Goal: Check status: Check status

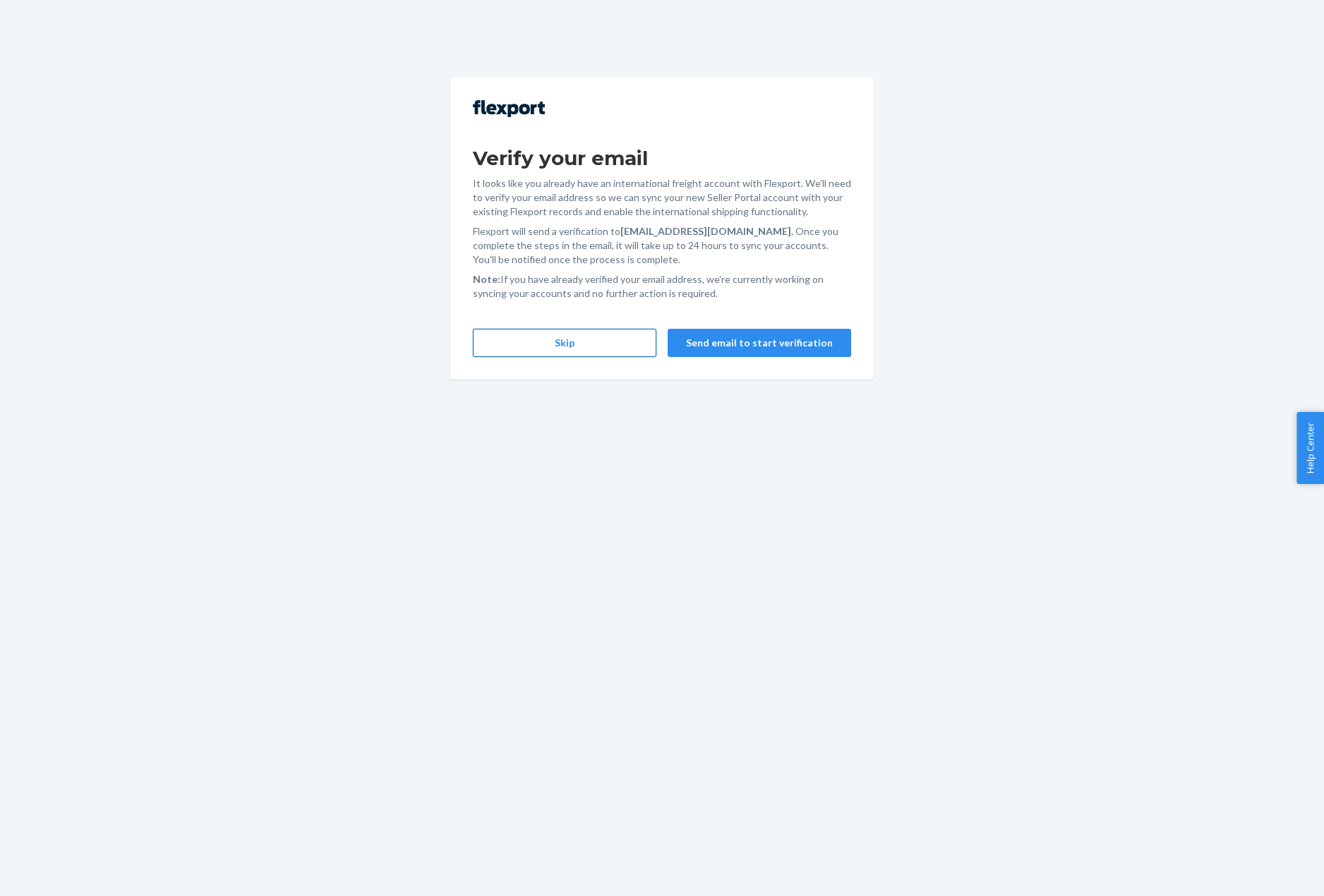
click at [593, 355] on button "Skip" at bounding box center [565, 342] width 183 height 28
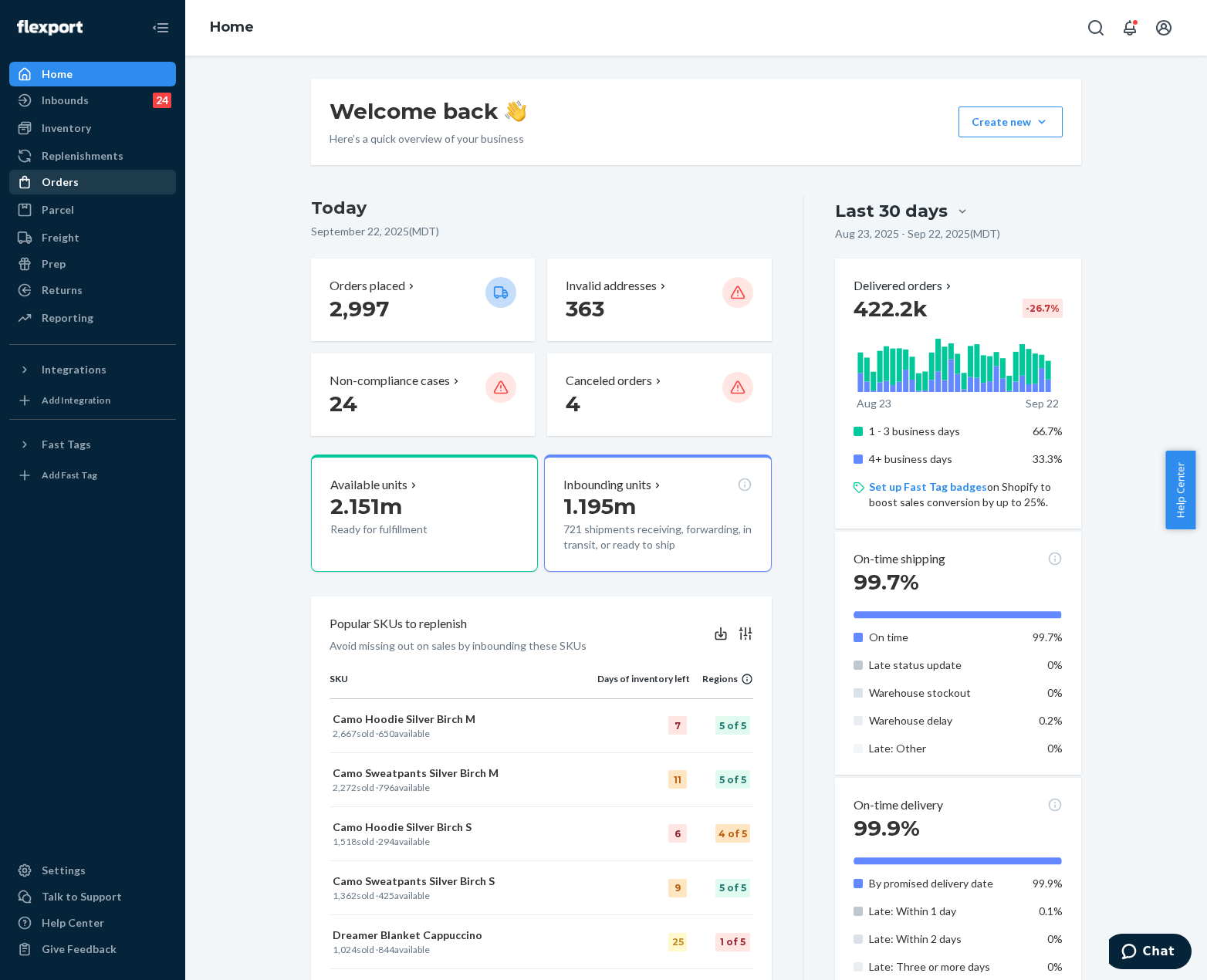
click at [105, 174] on div "Orders" at bounding box center [92, 183] width 164 height 22
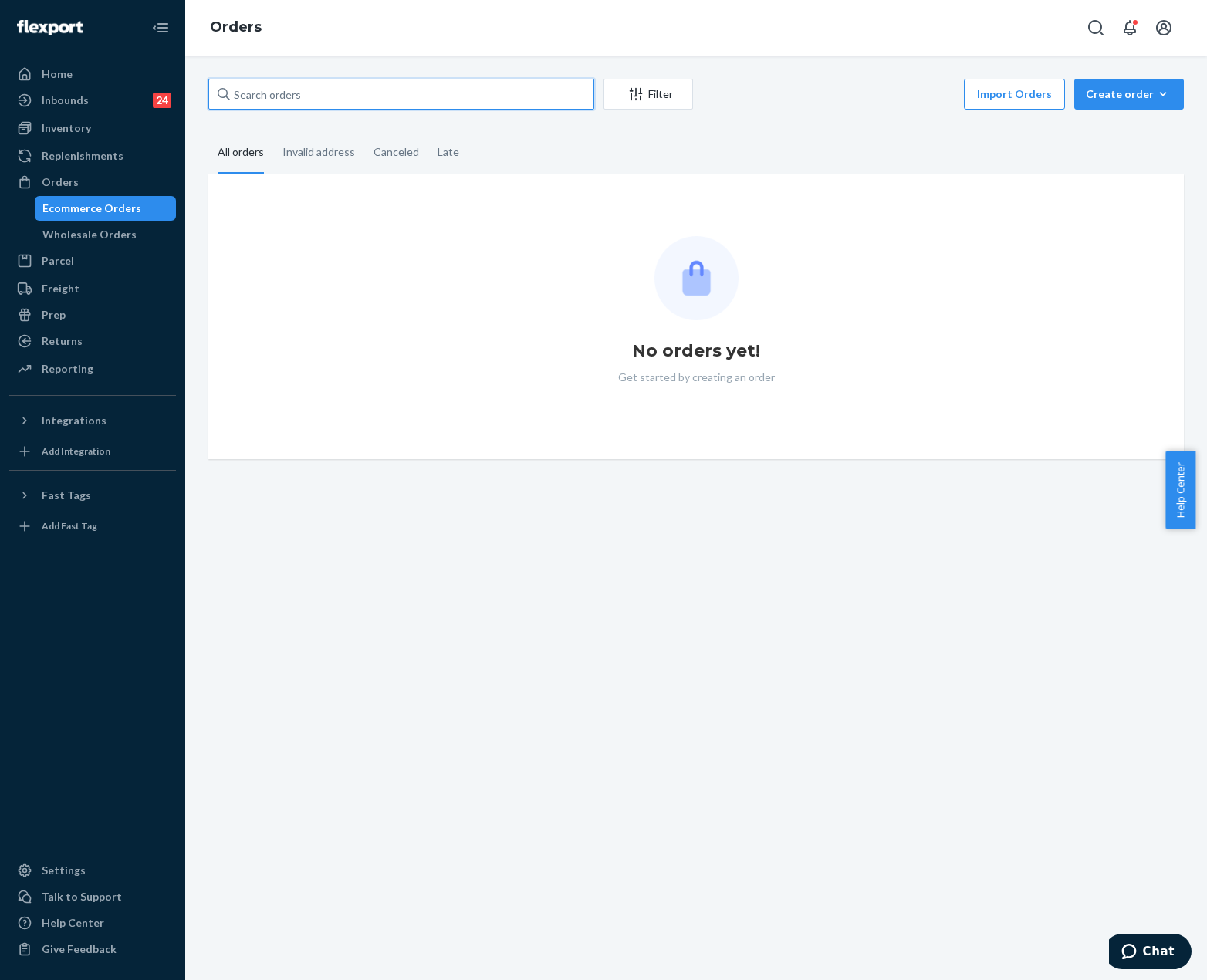
click at [369, 99] on input "text" at bounding box center [401, 93] width 386 height 31
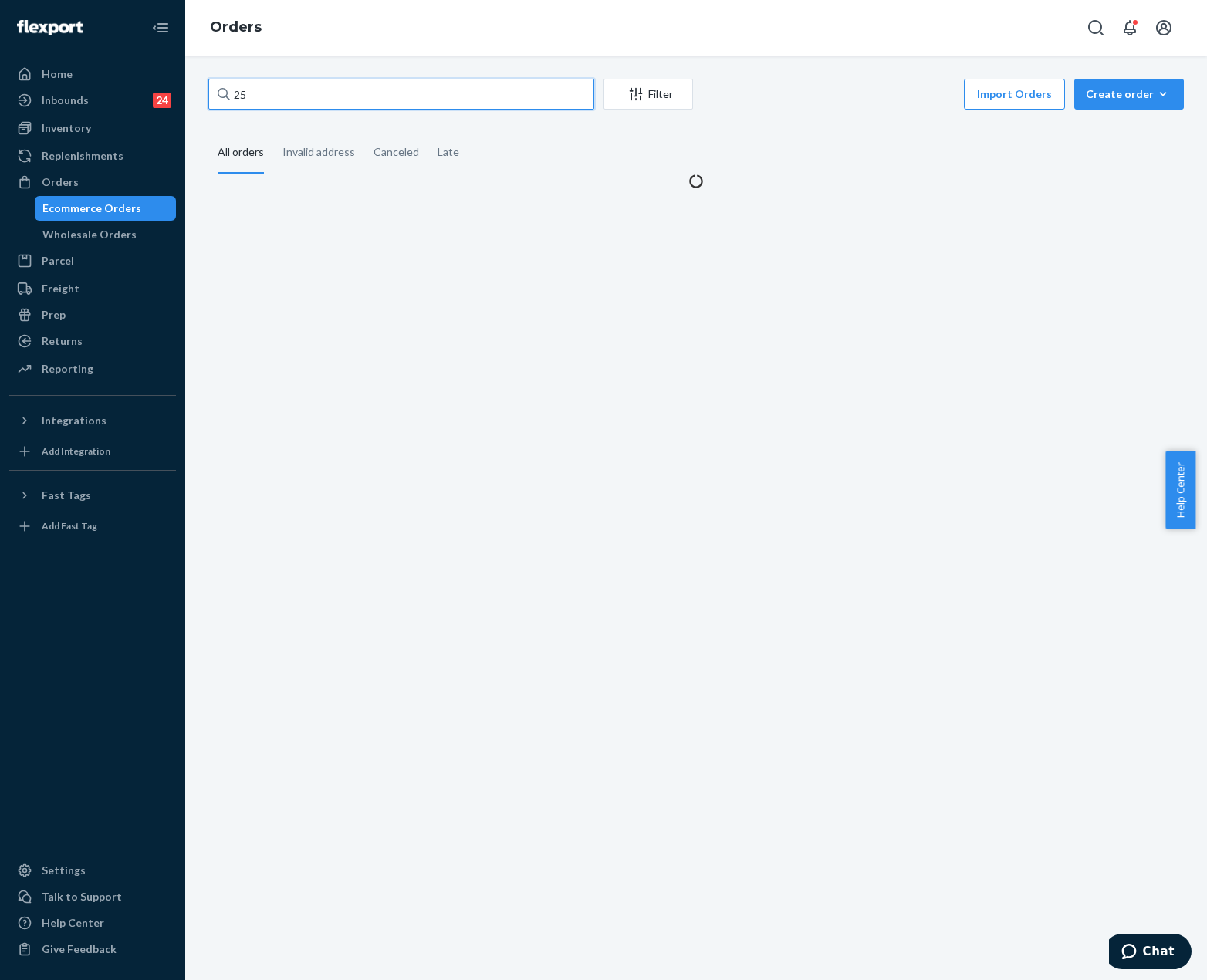
paste input "5322149"
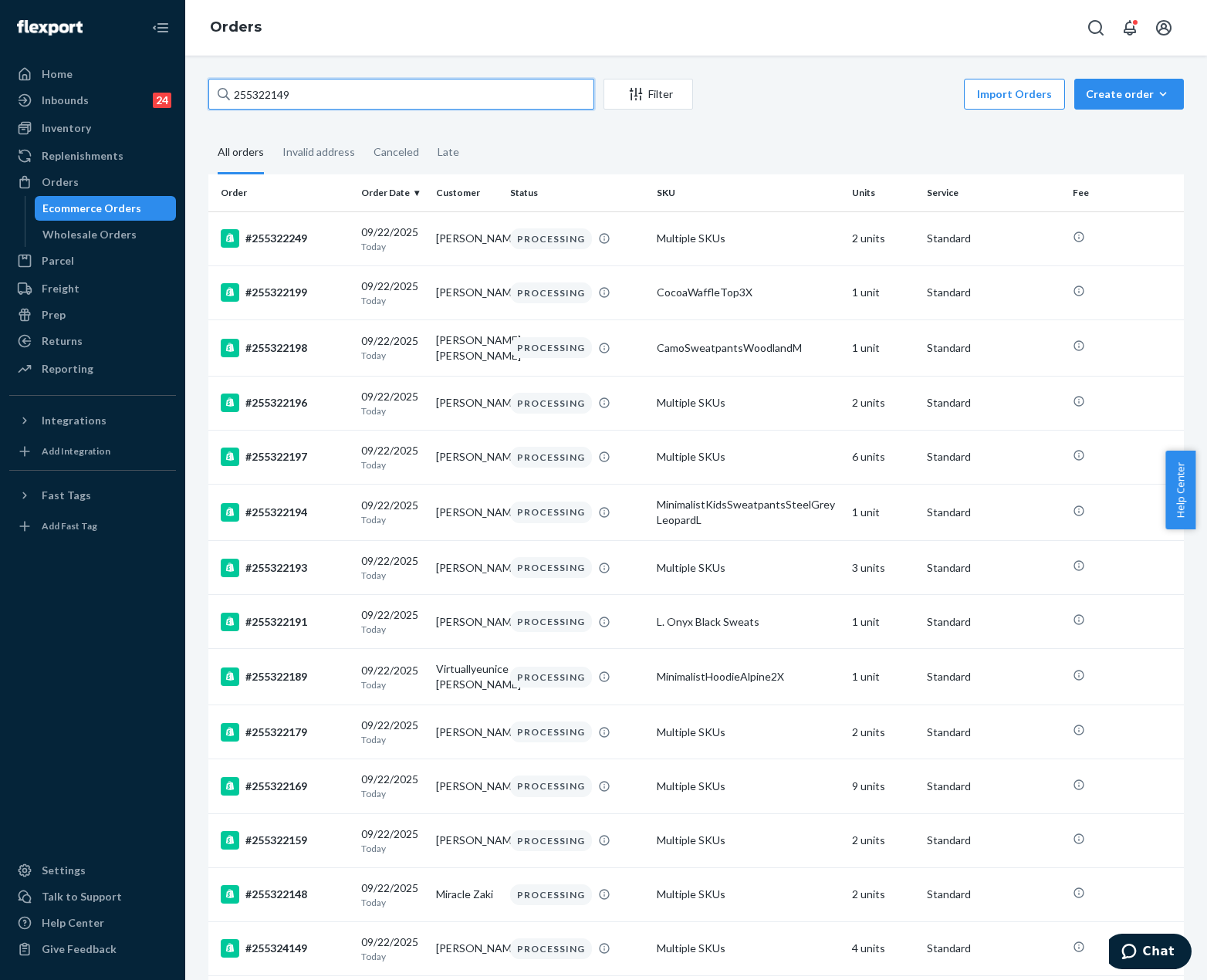
click at [347, 91] on input "255322149" at bounding box center [401, 93] width 386 height 31
click at [233, 95] on input "255322149" at bounding box center [401, 93] width 386 height 31
click at [237, 96] on input "255322149" at bounding box center [401, 93] width 386 height 31
drag, startPoint x: 244, startPoint y: 95, endPoint x: 419, endPoint y: 96, distance: 175.0
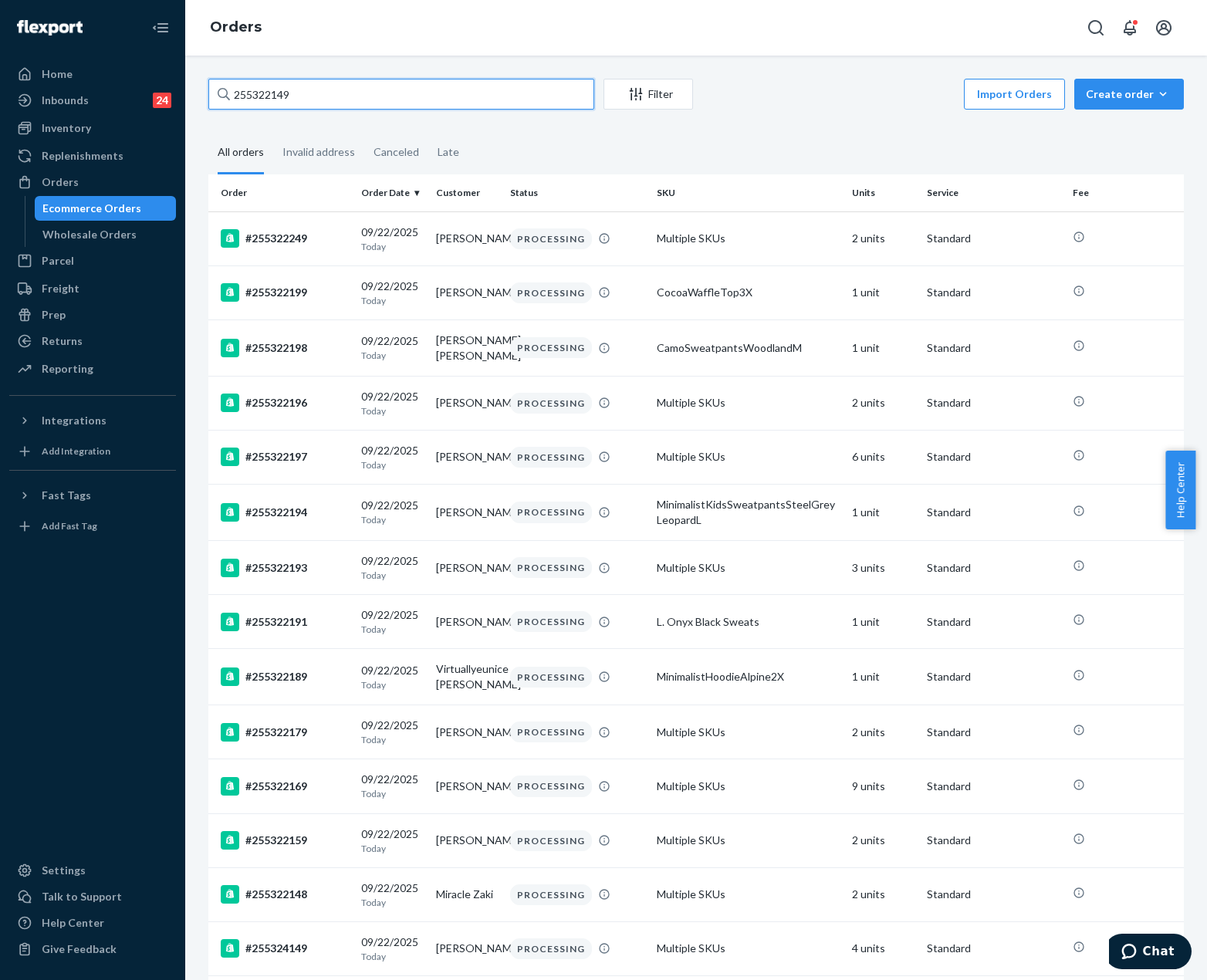
click at [419, 96] on input "255322149" at bounding box center [401, 93] width 386 height 31
click at [245, 93] on input "255322149" at bounding box center [401, 93] width 386 height 31
paste input "text"
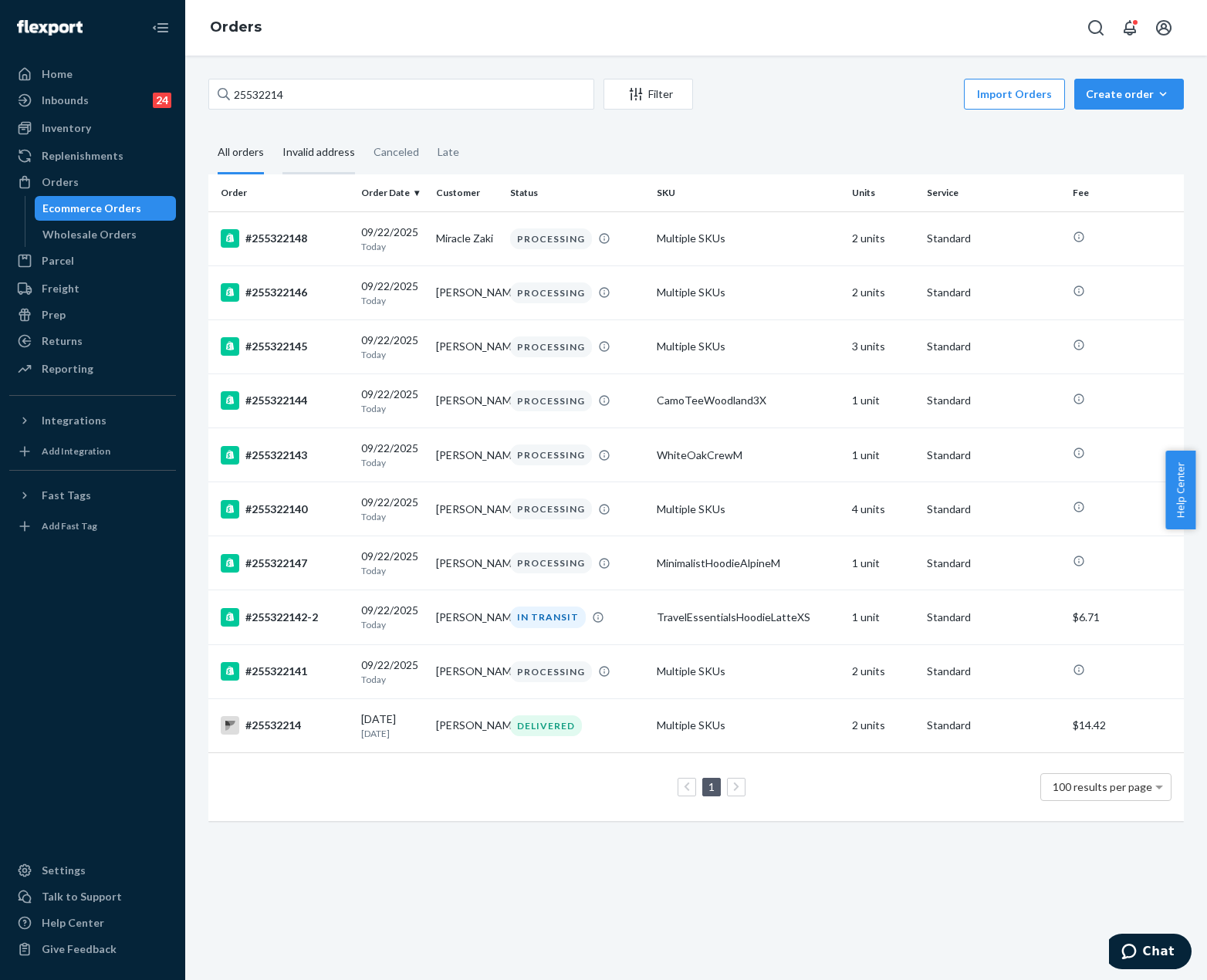
click at [313, 151] on div "Invalid address" at bounding box center [319, 153] width 73 height 42
click at [273, 132] on input "Invalid address" at bounding box center [273, 132] width 0 height 0
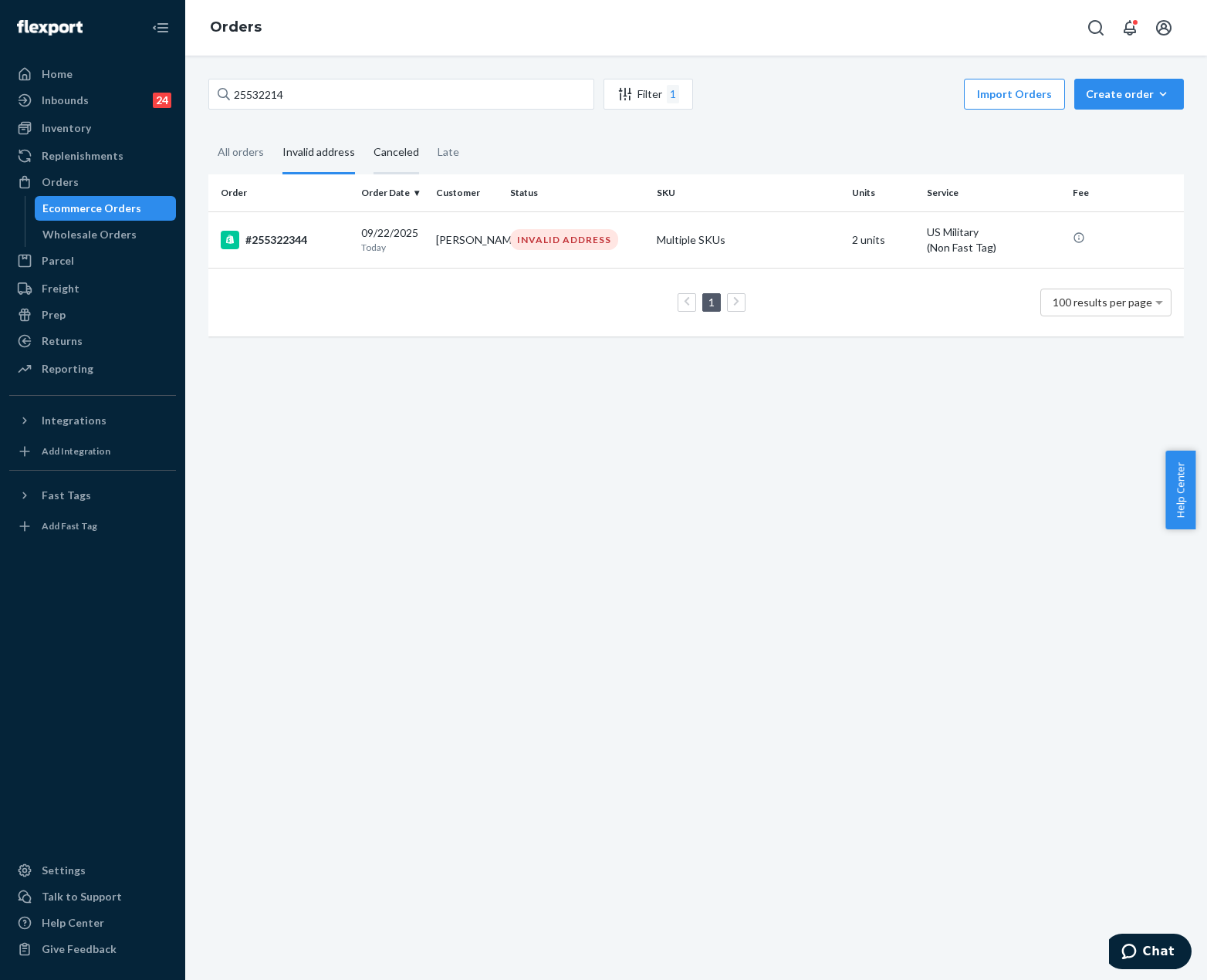
click at [391, 157] on div "Canceled" at bounding box center [396, 153] width 45 height 42
click at [364, 132] on input "Canceled" at bounding box center [364, 132] width 0 height 0
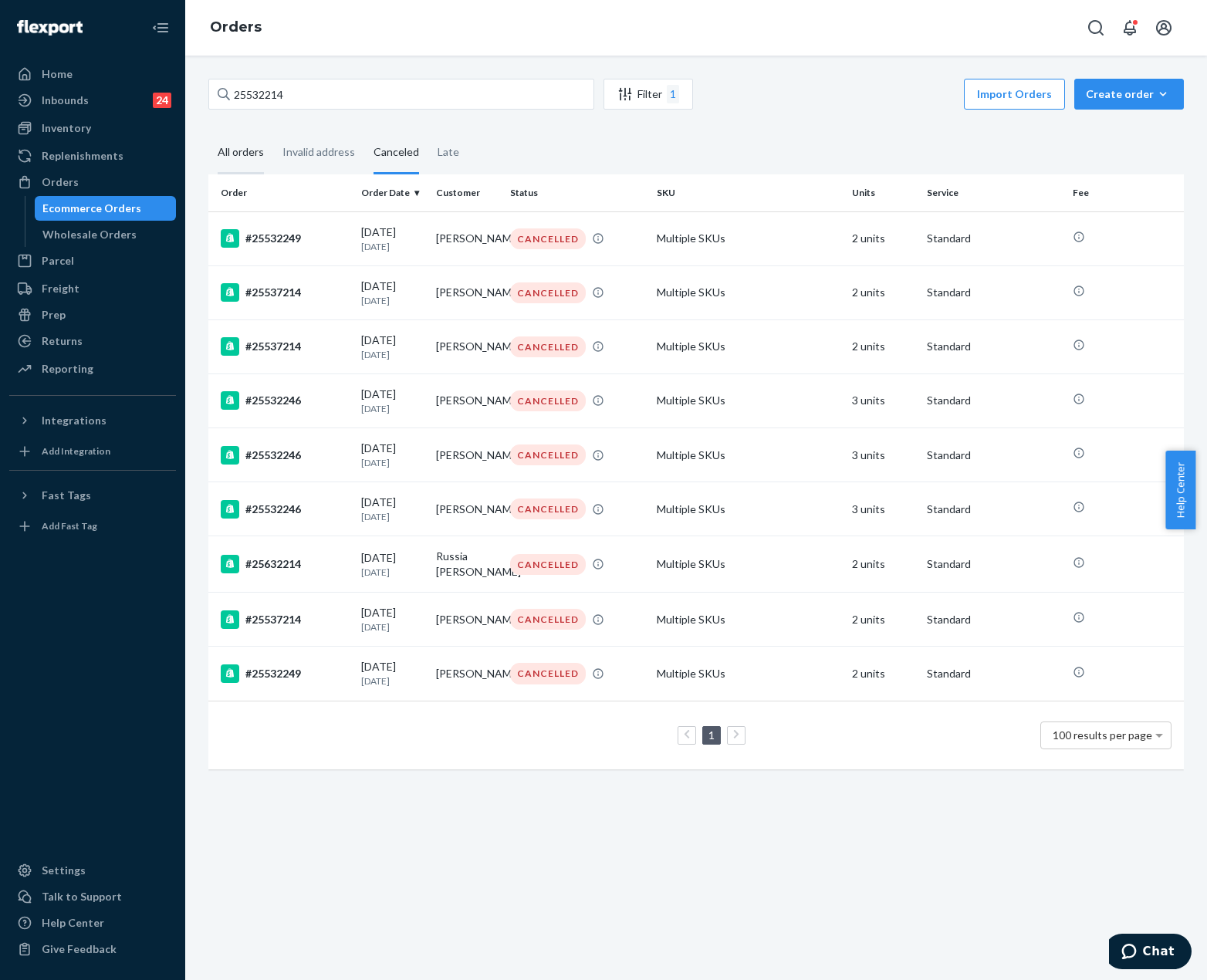
click at [216, 151] on div "All orders" at bounding box center [240, 153] width 65 height 42
click at [208, 132] on input "All orders" at bounding box center [208, 132] width 0 height 0
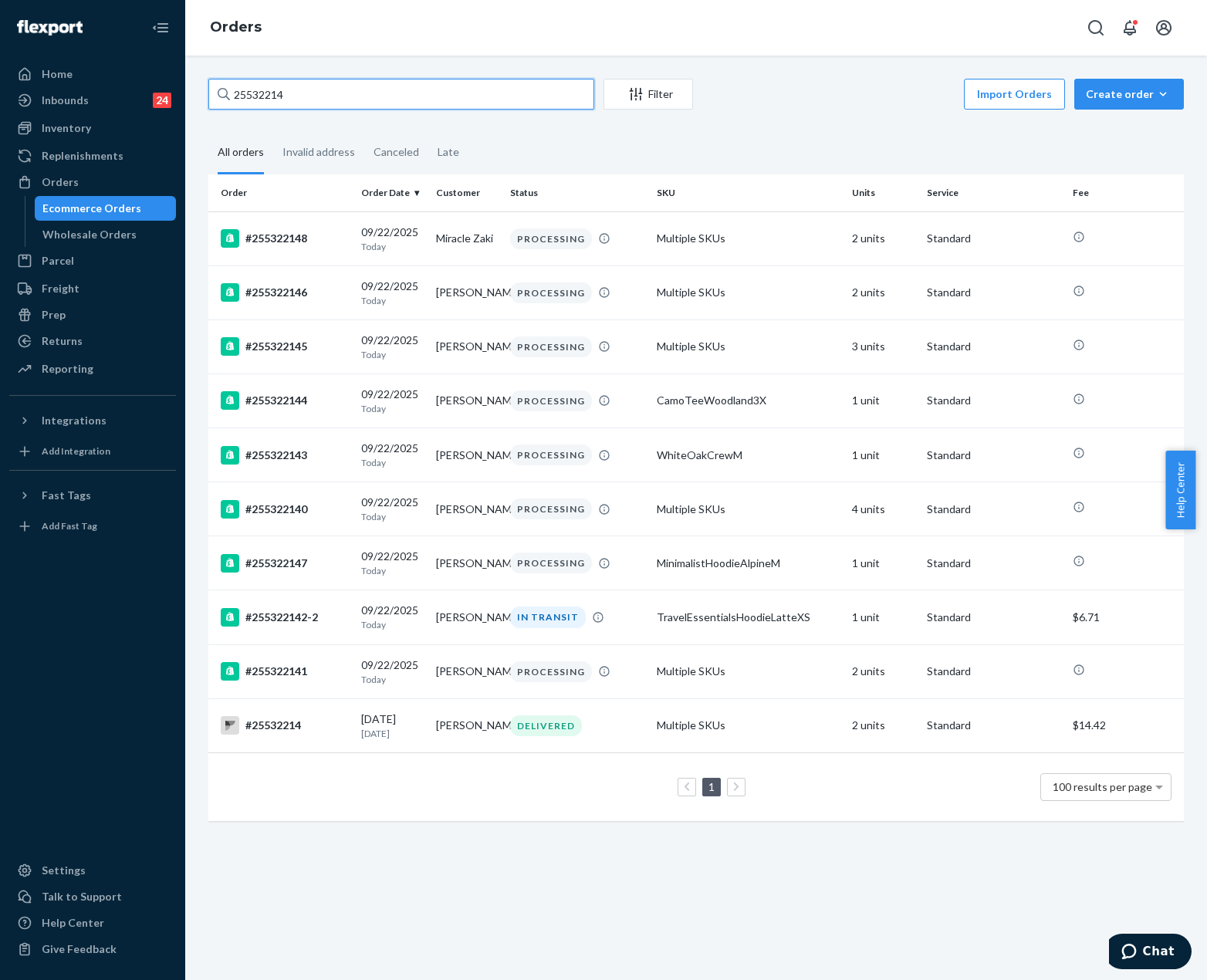
click at [396, 97] on input "25532214" at bounding box center [401, 93] width 386 height 31
drag, startPoint x: 245, startPoint y: 99, endPoint x: 221, endPoint y: 104, distance: 24.5
click at [222, 103] on div "25532214" at bounding box center [401, 93] width 386 height 31
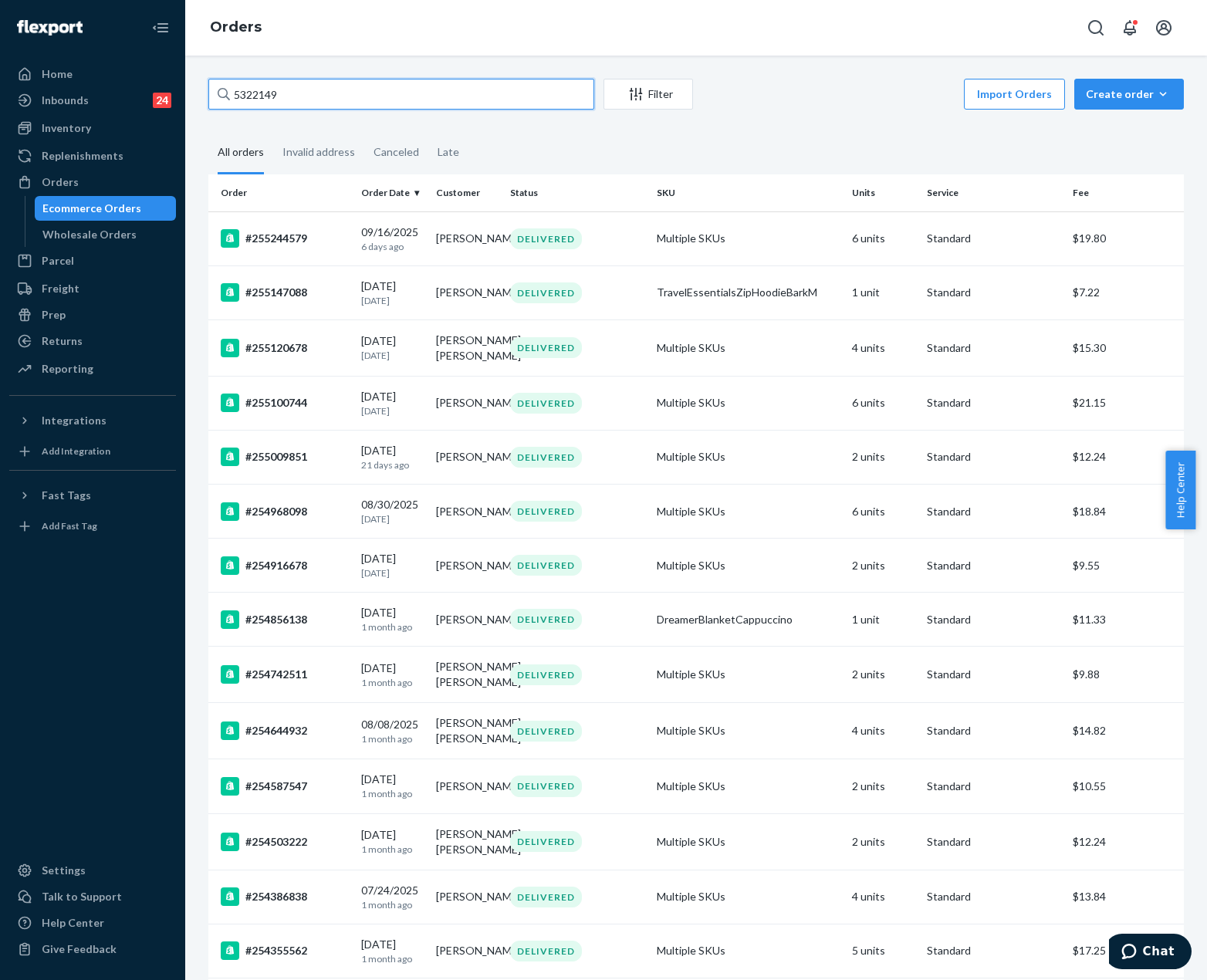
click at [258, 92] on input "5322149" at bounding box center [401, 93] width 386 height 31
click at [261, 91] on input "5322149" at bounding box center [401, 93] width 386 height 31
click at [763, 107] on div "Import Orders Create order Ecommerce order Removal order" at bounding box center [943, 96] width 482 height 34
drag, startPoint x: 486, startPoint y: 514, endPoint x: 490, endPoint y: 276, distance: 238.0
click at [352, 96] on input "5322149" at bounding box center [401, 93] width 386 height 31
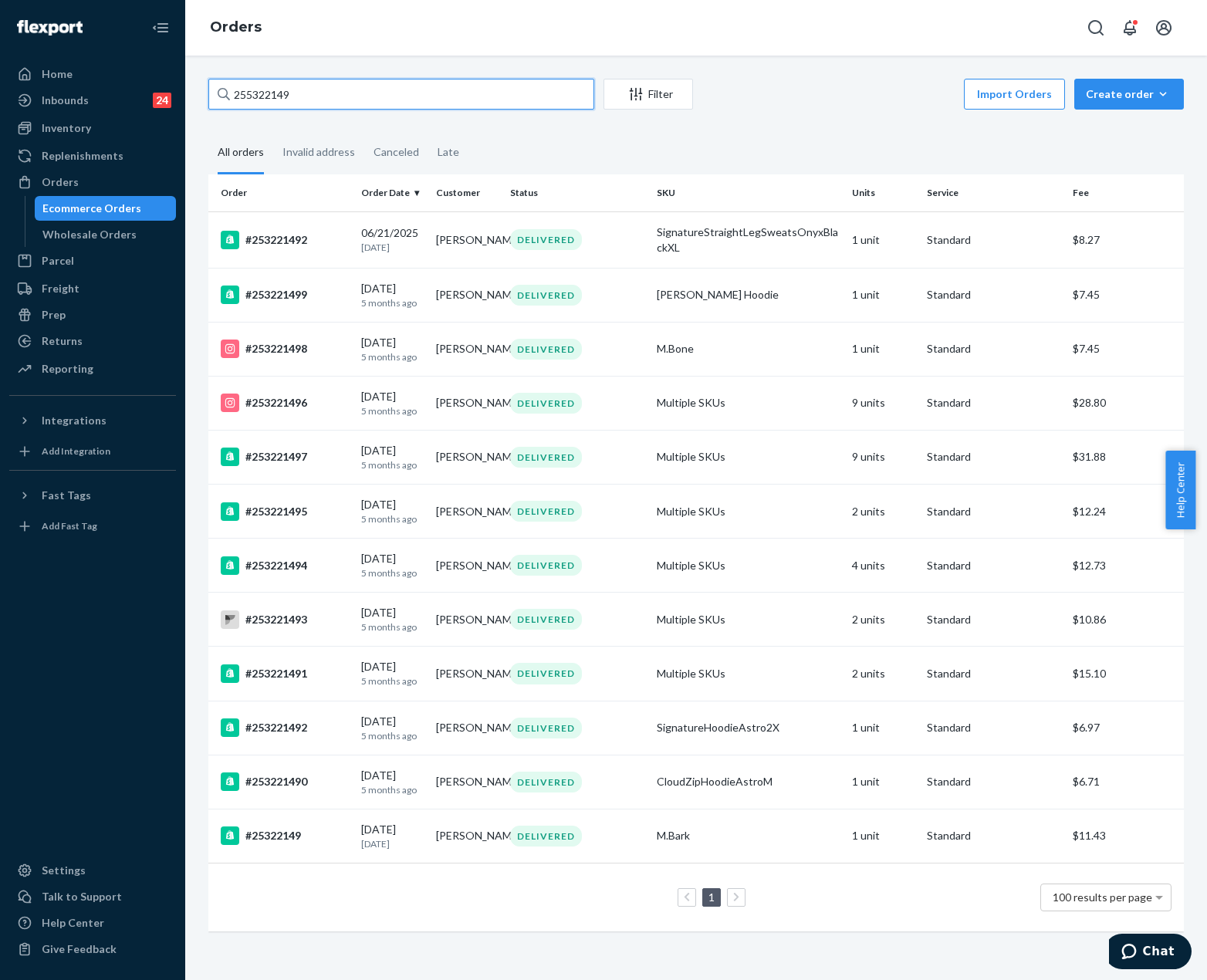
click at [385, 83] on input "255322149" at bounding box center [401, 93] width 386 height 31
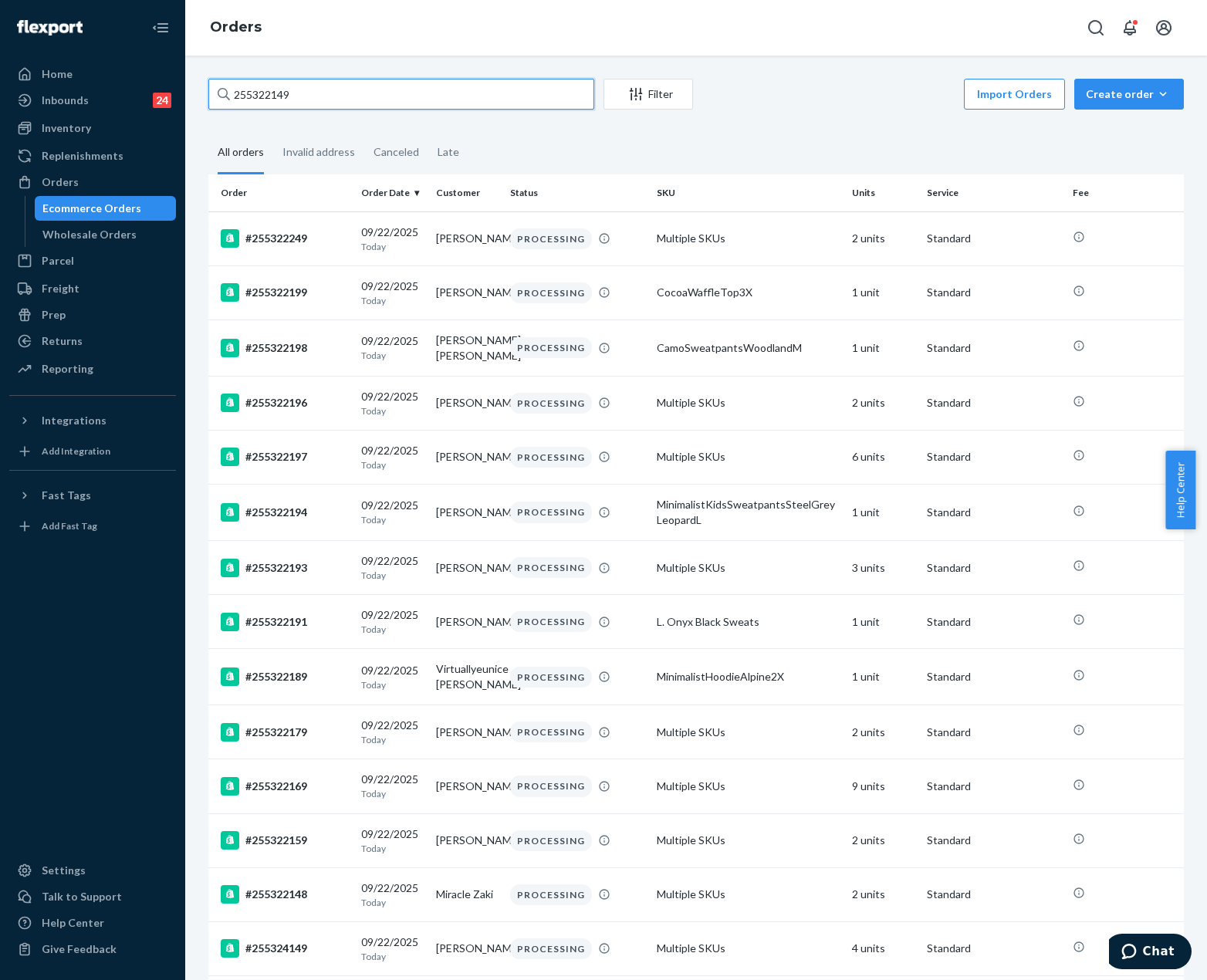
type input "255322149"
click at [324, 153] on div "Invalid address" at bounding box center [319, 153] width 73 height 42
click at [273, 132] on input "Invalid address" at bounding box center [273, 132] width 0 height 0
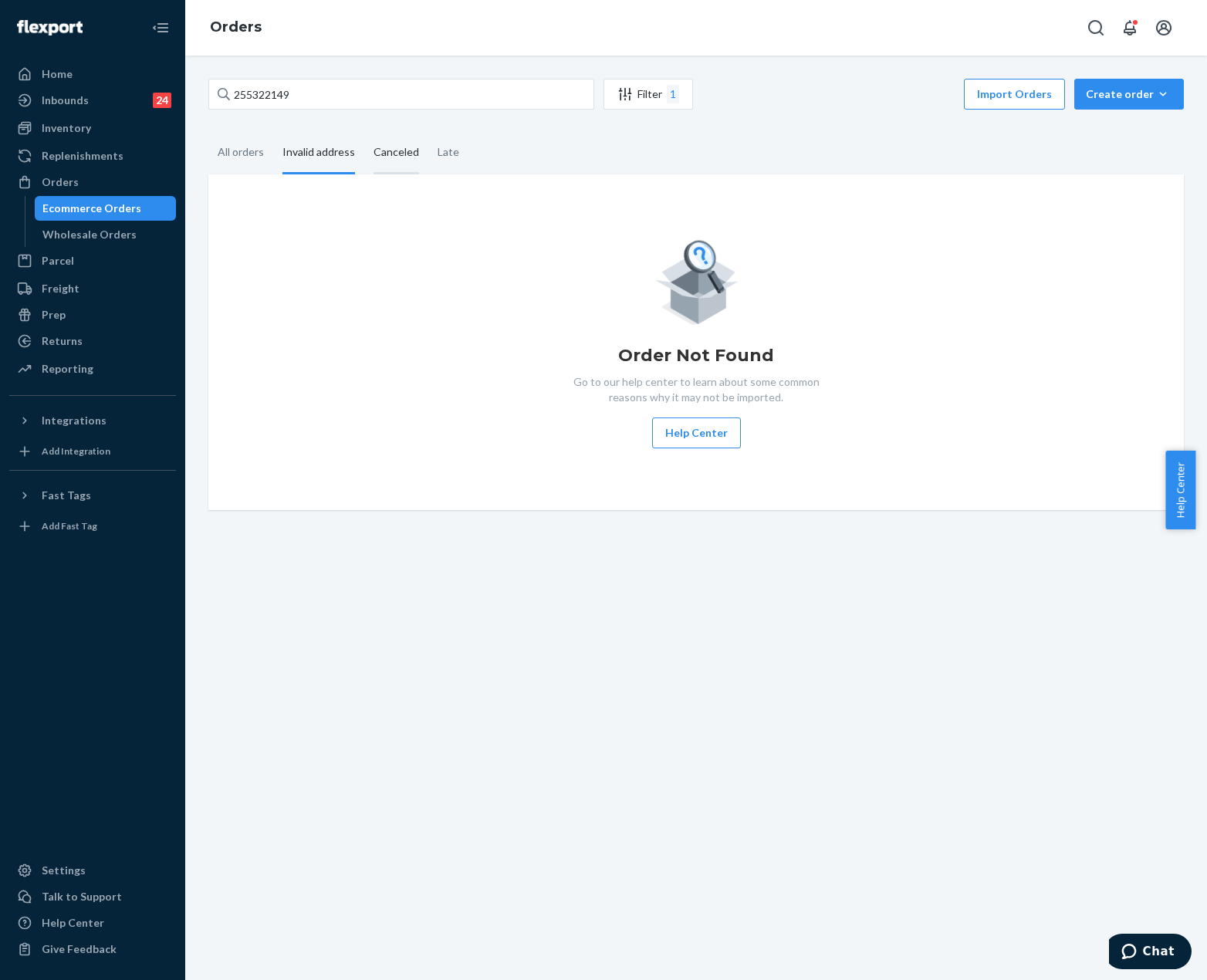
click at [396, 157] on div "Canceled" at bounding box center [396, 153] width 45 height 42
click at [364, 132] on input "Canceled" at bounding box center [364, 132] width 0 height 0
click at [438, 155] on div "Late" at bounding box center [449, 153] width 22 height 42
click at [428, 132] on input "Late" at bounding box center [428, 132] width 0 height 0
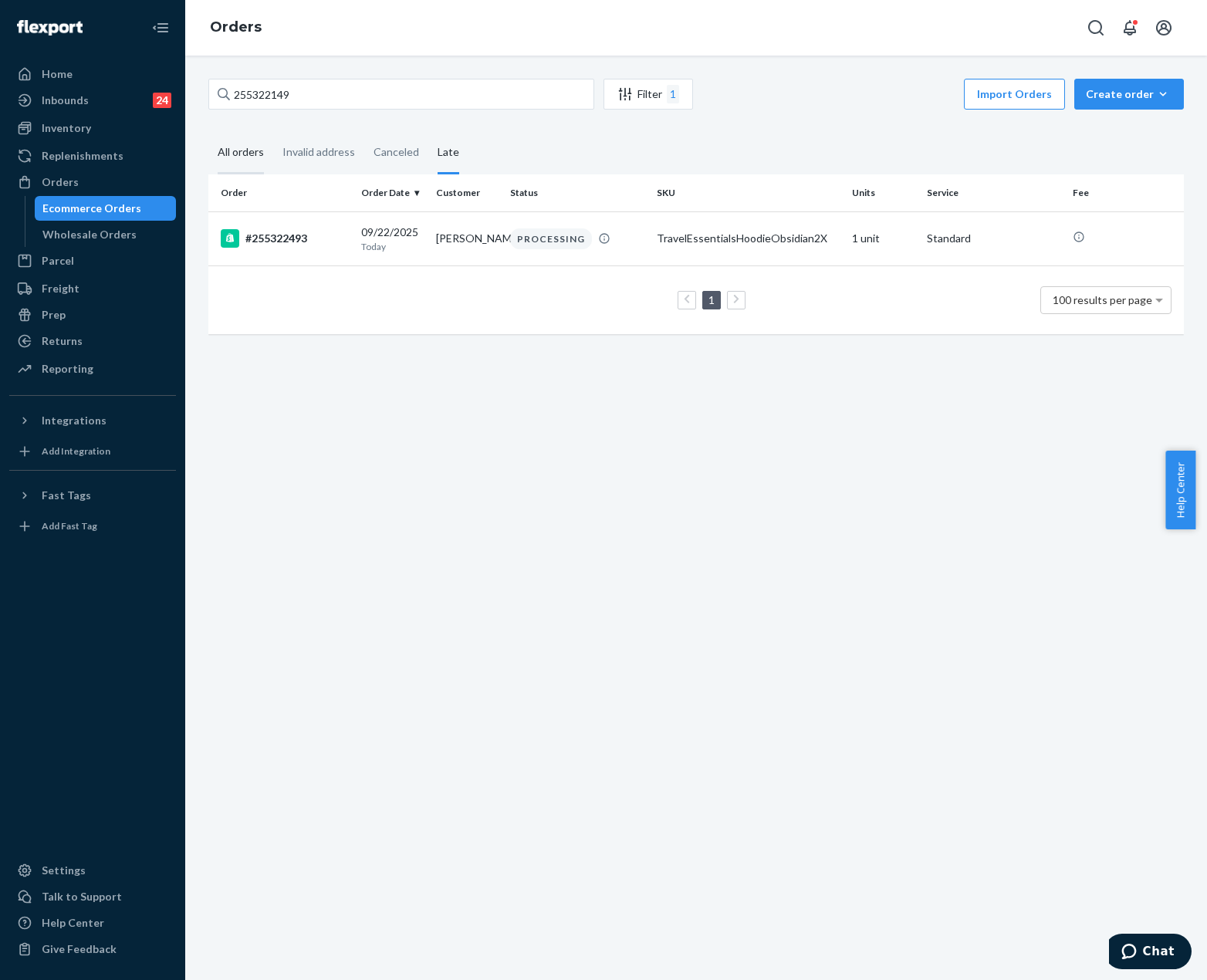
click at [231, 156] on div "All orders" at bounding box center [240, 153] width 46 height 42
click at [208, 132] on input "All orders" at bounding box center [208, 132] width 0 height 0
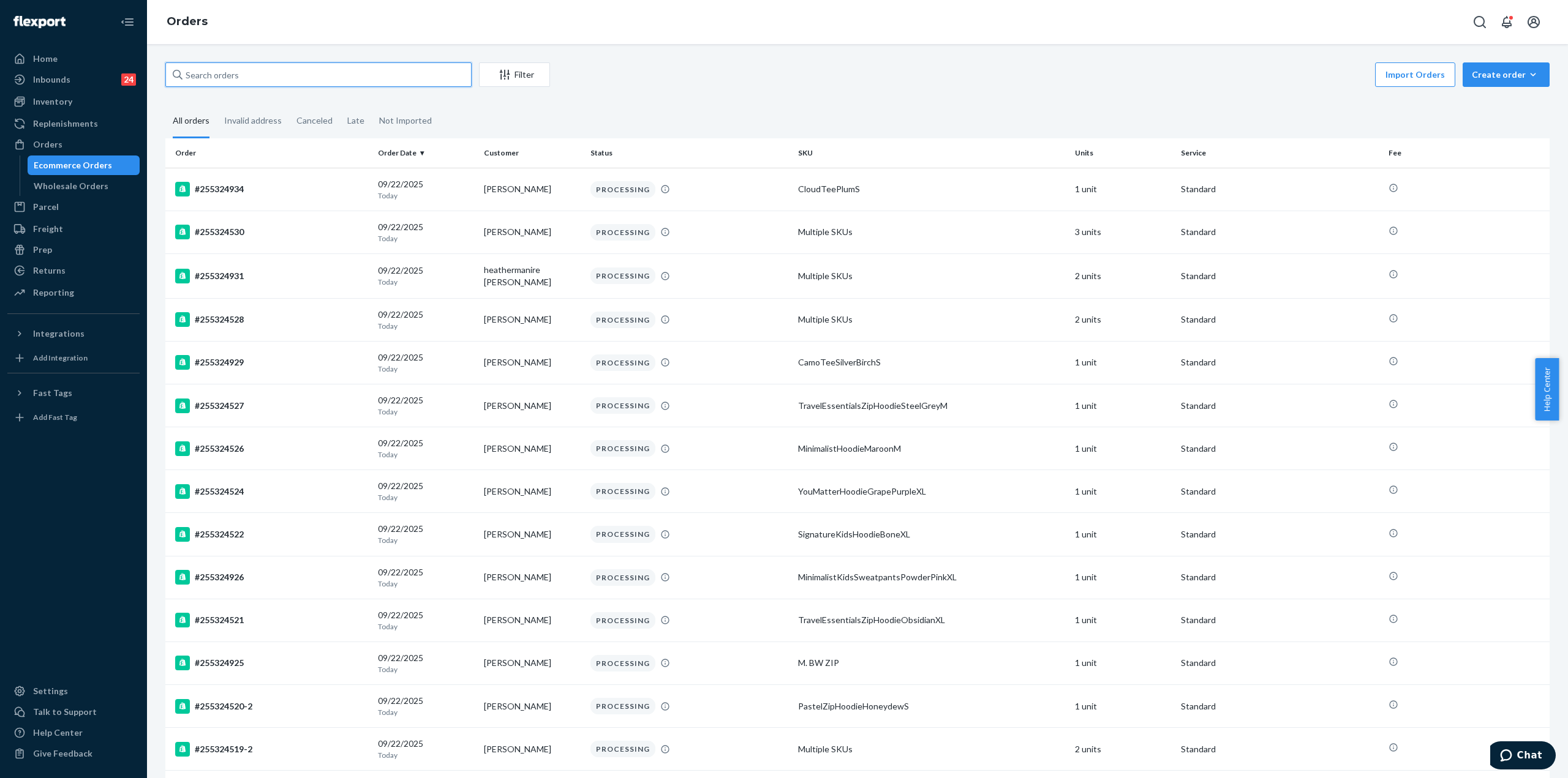
click at [249, 72] on input "text" at bounding box center [318, 74] width 307 height 24
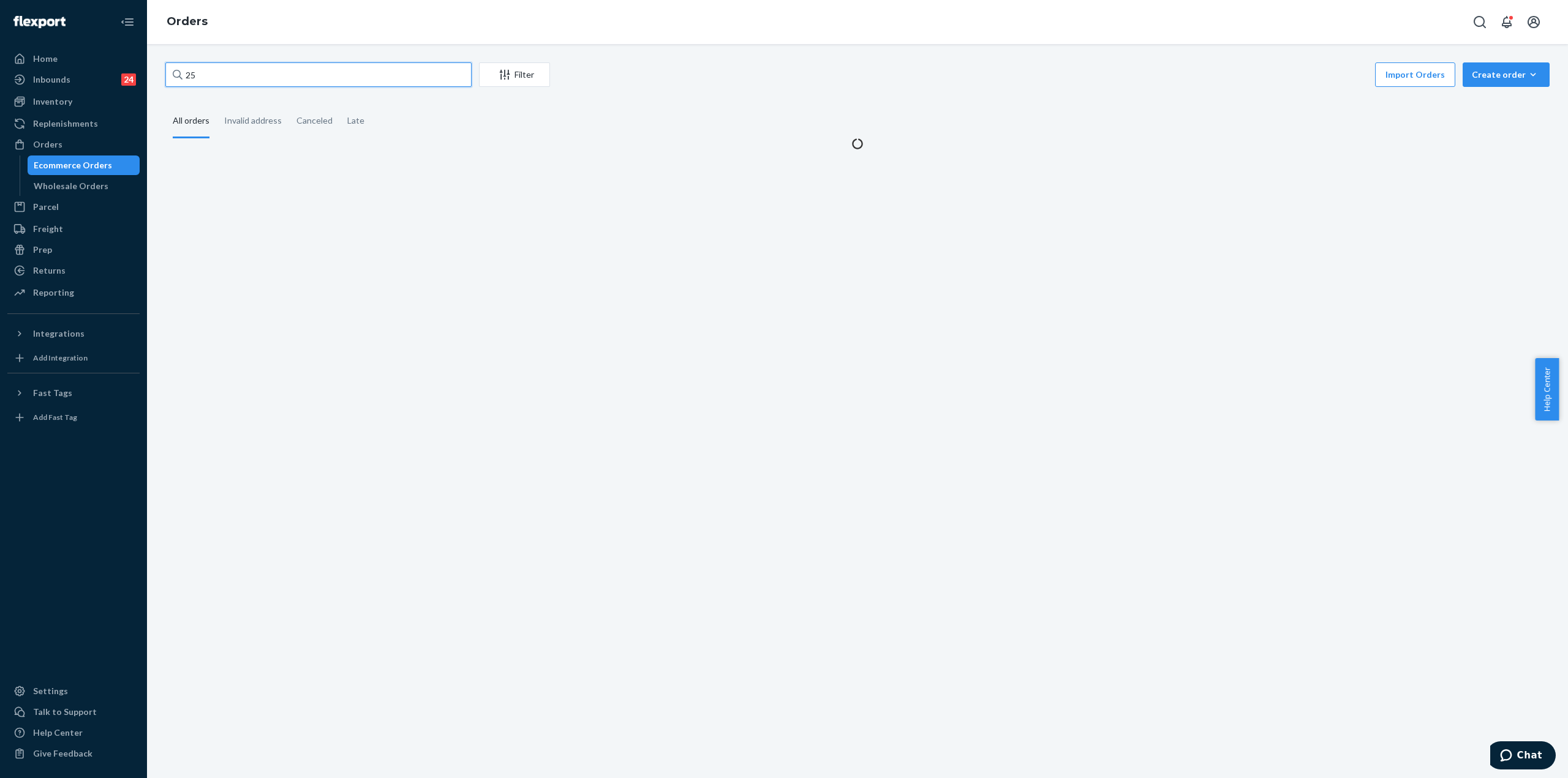
paste input "5321011"
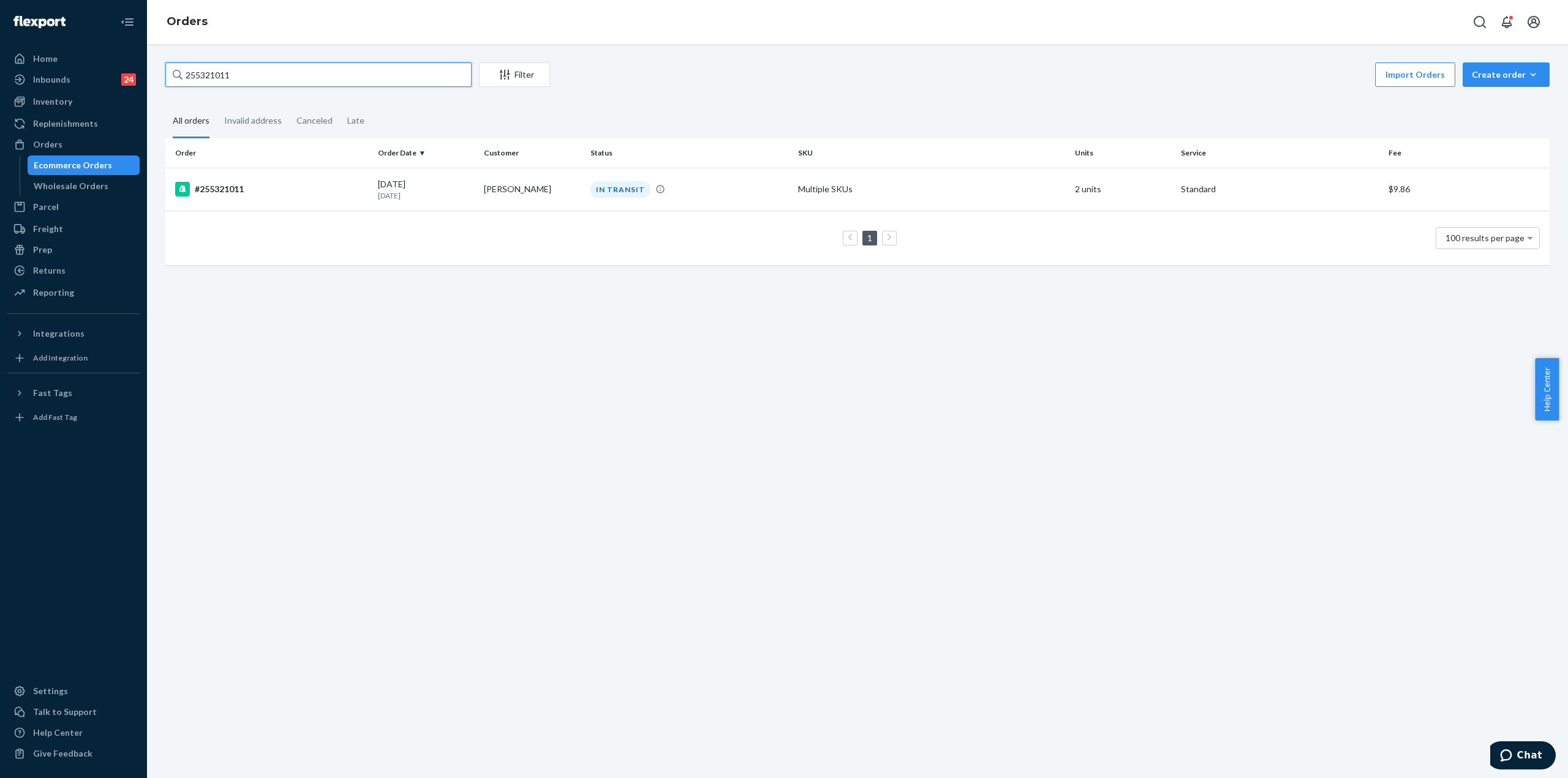
type input "255321011"
